Goal: Transaction & Acquisition: Purchase product/service

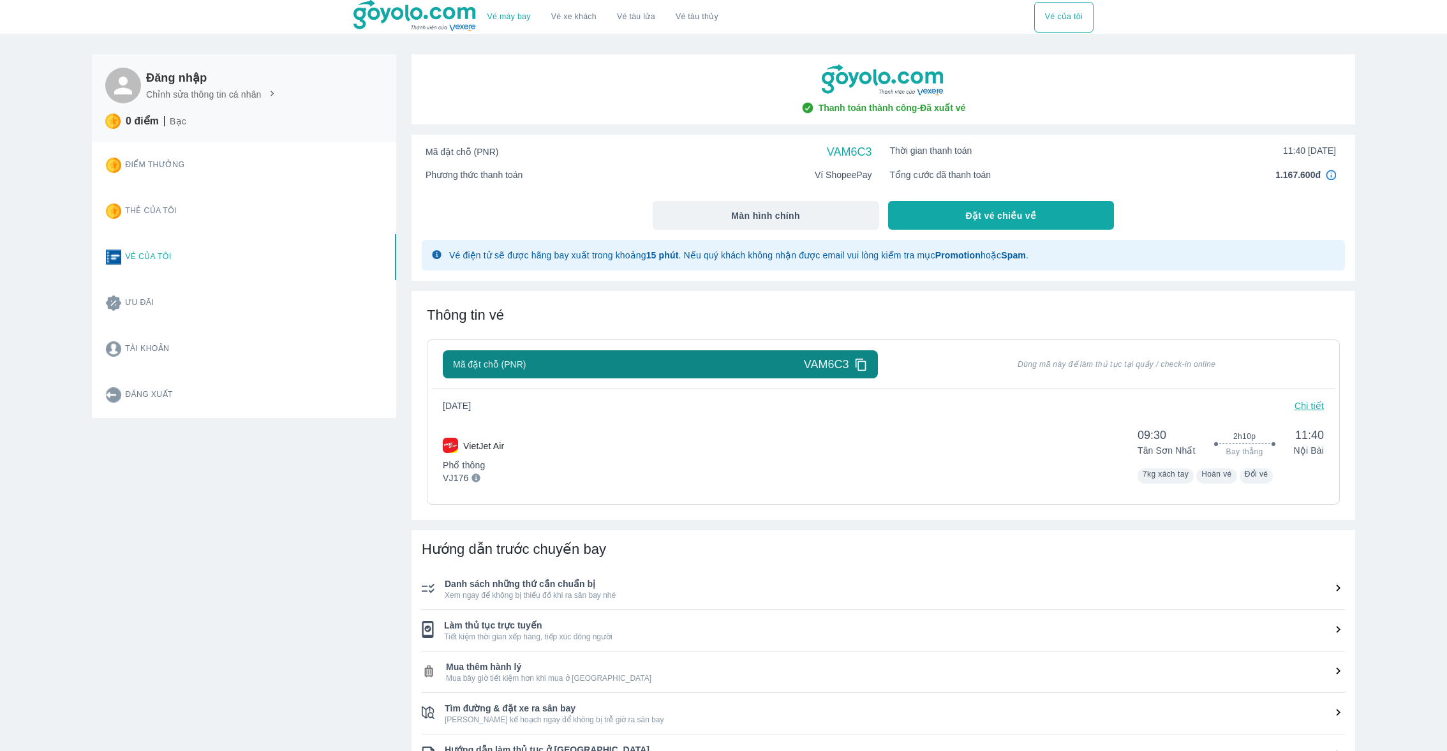
click at [594, 463] on div "VietJet Air Phổ thông VJ176 09:30 Tân Sơn Nhất 2h10p Bay thẳng 11:40 Nội Bài 7k…" at bounding box center [883, 452] width 881 height 61
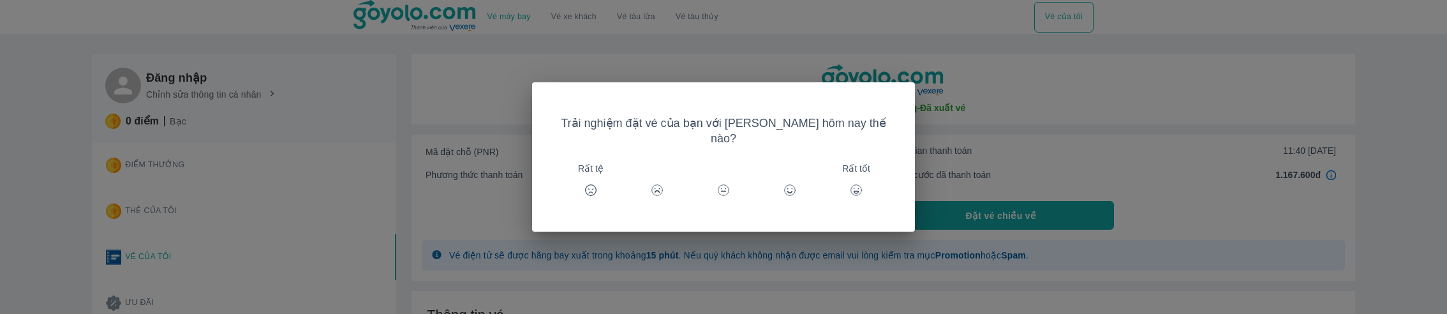
click at [1234, 247] on div "Trải nghiệm đặt vé của bạn với [PERSON_NAME] hôm nay thế nào? Rất tệ Rất tốt" at bounding box center [723, 157] width 1447 height 314
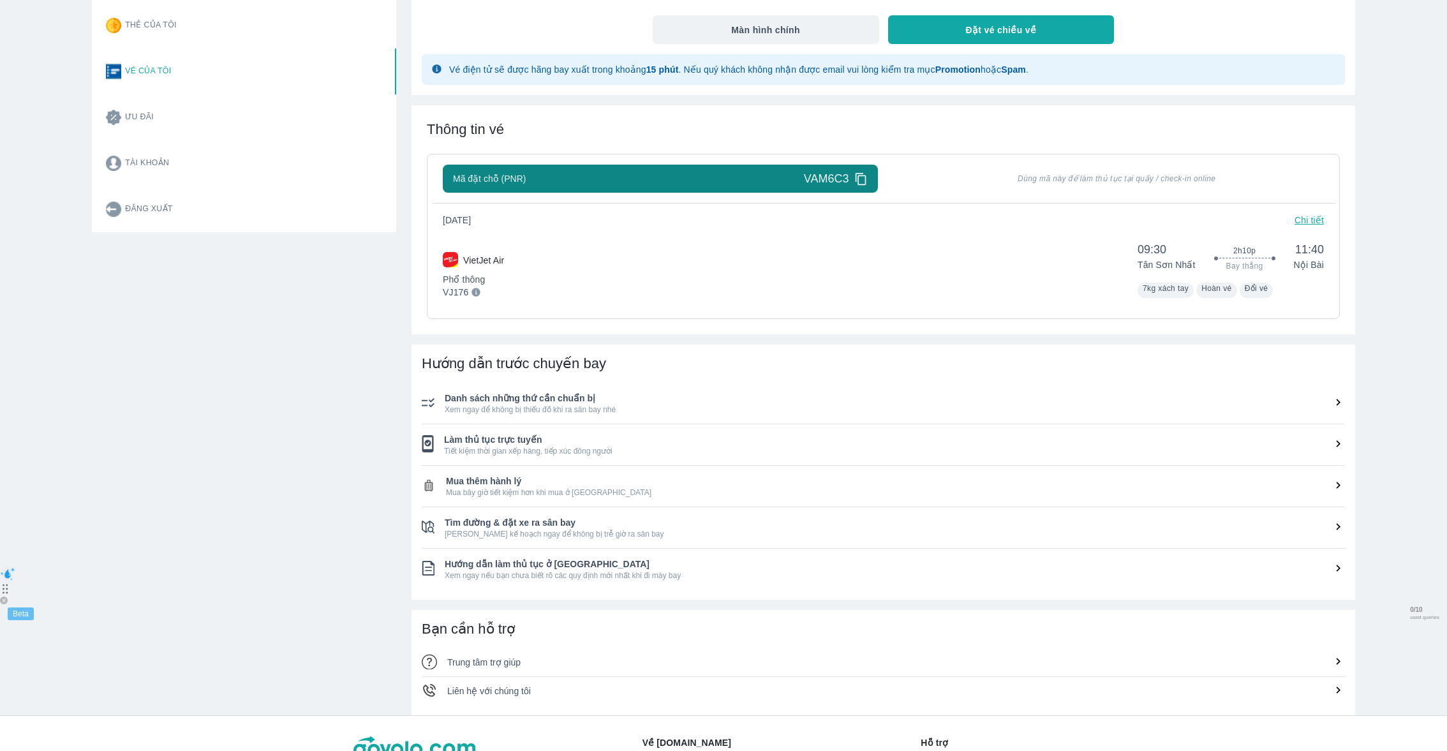
scroll to position [115, 0]
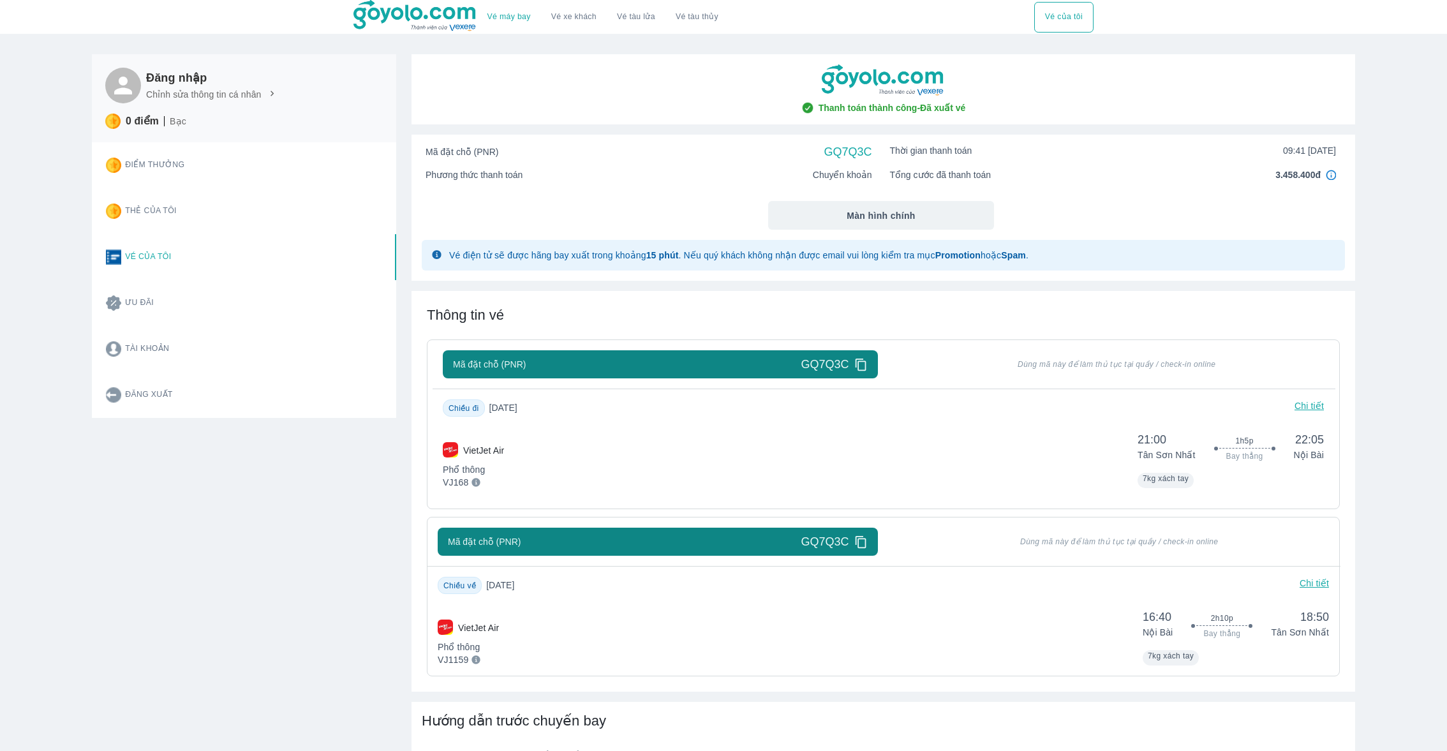
scroll to position [1, 0]
click at [250, 583] on div "Đăng nhập Chỉnh sửa thông tin cá nhân 0 điểm Bạc Điểm thưởng Thẻ của tôi Vé của…" at bounding box center [237, 555] width 320 height 1034
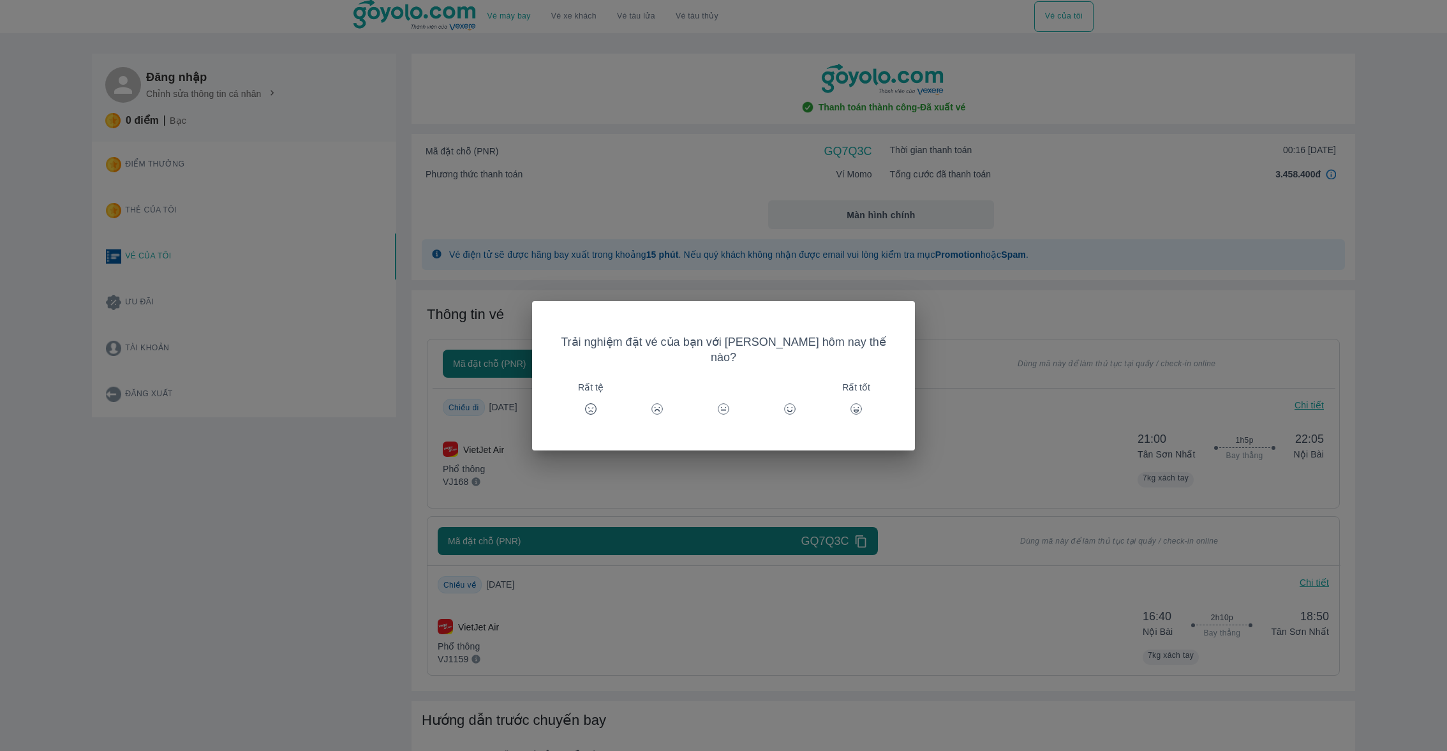
click at [251, 583] on div "Trải nghiệm đặt vé của bạn với [PERSON_NAME] hôm nay thế nào? Rất tệ Rất tốt" at bounding box center [723, 375] width 1447 height 751
